Goal: Contribute content

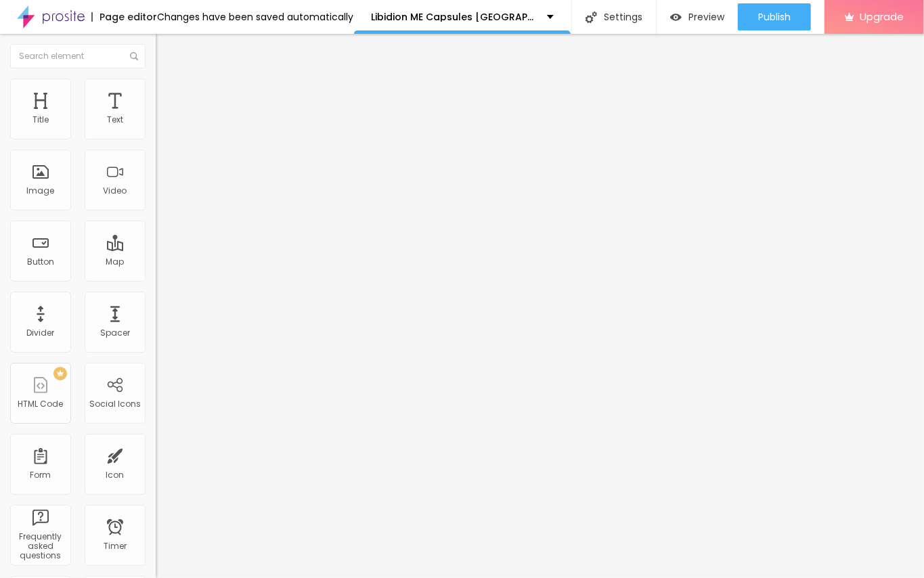
click at [156, 116] on span "Add image" at bounding box center [184, 111] width 56 height 12
click at [156, 42] on button "Edit Image" at bounding box center [234, 49] width 156 height 31
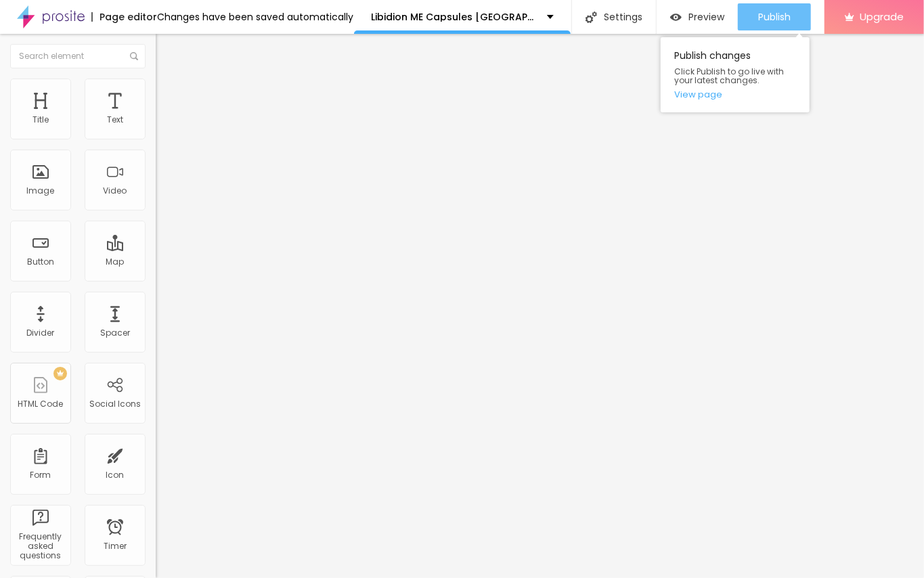
click at [776, 18] on span "Publish" at bounding box center [774, 17] width 32 height 11
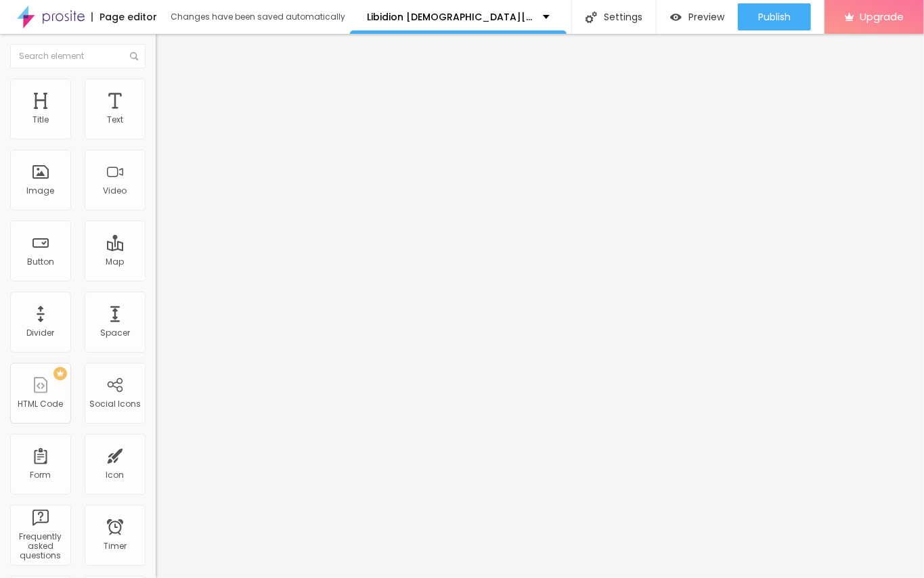
click at [156, 116] on span "Add image" at bounding box center [184, 111] width 56 height 12
click at [166, 50] on div "Edit Image" at bounding box center [201, 49] width 71 height 11
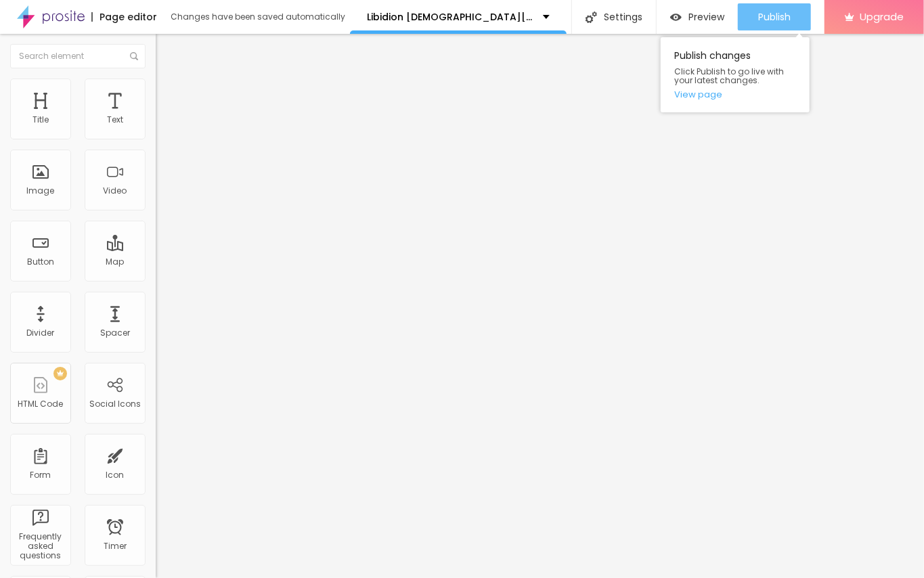
click at [773, 27] on div "Publish" at bounding box center [774, 16] width 32 height 27
